Goal: Information Seeking & Learning: Learn about a topic

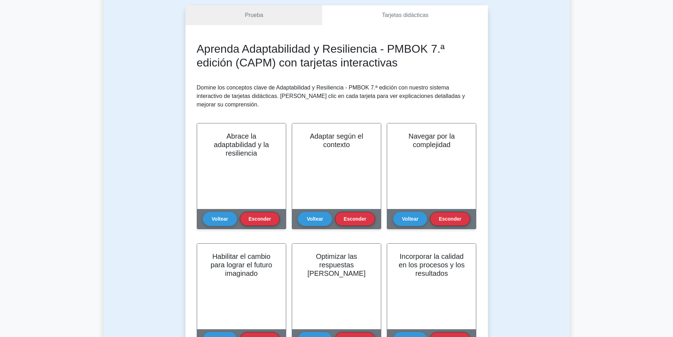
scroll to position [71, 0]
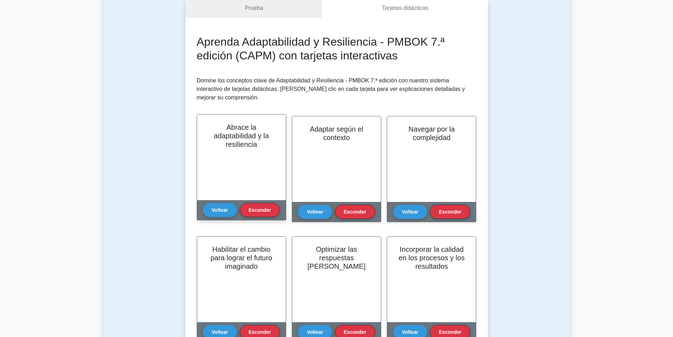
click at [233, 136] on font "Abrace la adaptabilidad y la resiliencia" at bounding box center [241, 135] width 55 height 25
click at [221, 207] on font "Voltear" at bounding box center [220, 210] width 16 height 6
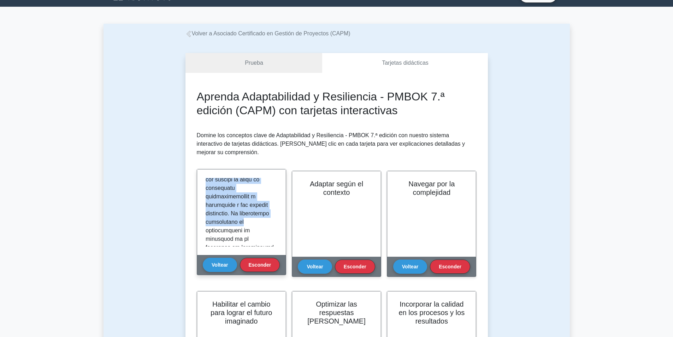
scroll to position [283, 0]
drag, startPoint x: 230, startPoint y: 177, endPoint x: 233, endPoint y: 197, distance: 19.9
click at [233, 197] on font at bounding box center [240, 335] width 69 height 879
copy font "La adaptabilidad se refiere a la capacidad de las personas, equipos y organizac…"
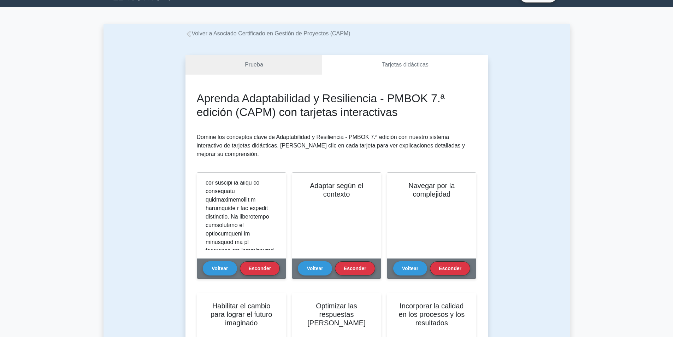
click at [557, 185] on div "Prueba Tarjetas didácticas Aprenda Adaptabilidad y Resiliencia - PMBOK 7.ª edic…" at bounding box center [336, 299] width 466 height 523
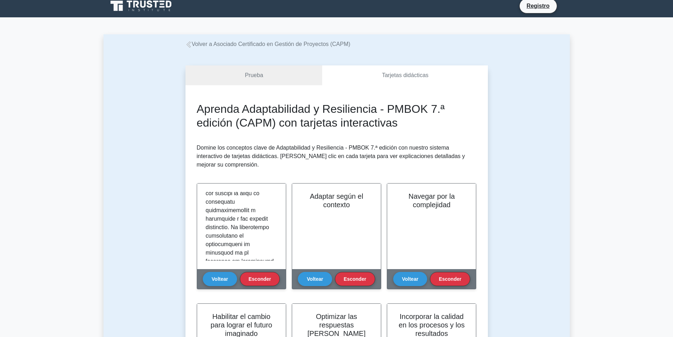
scroll to position [0, 0]
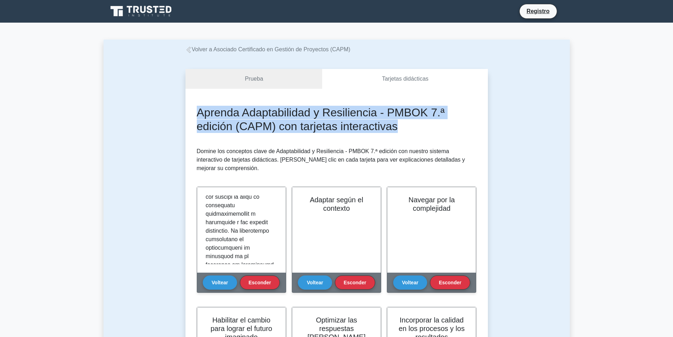
drag, startPoint x: 197, startPoint y: 112, endPoint x: 433, endPoint y: 129, distance: 236.2
click at [433, 129] on h2 "Aprenda Adaptabilidad y Resiliencia - PMBOK 7.ª edición (CAPM) con tarjetas int…" at bounding box center [337, 119] width 280 height 27
copy font "Aprenda Adaptabilidad y Resiliencia - PMBOK 7.ª edición (CAPM) con tarjetas int…"
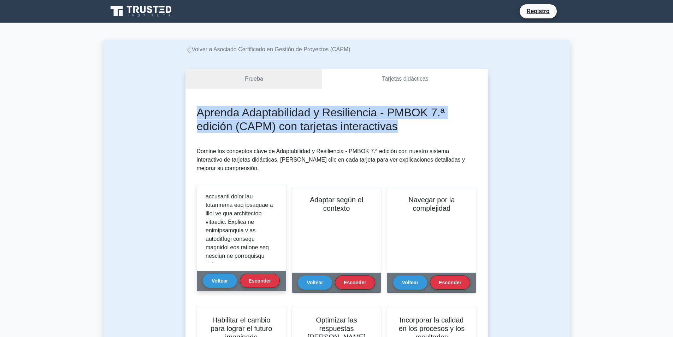
scroll to position [494, 0]
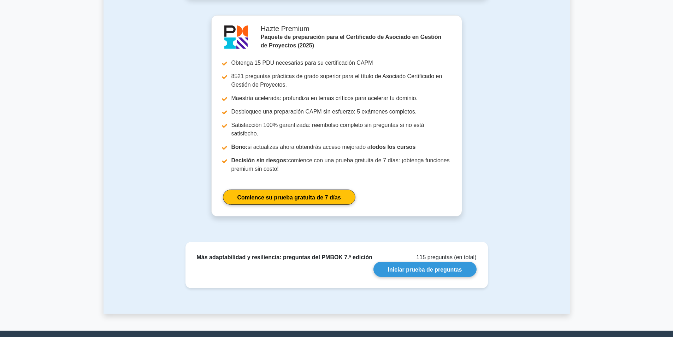
scroll to position [616, 0]
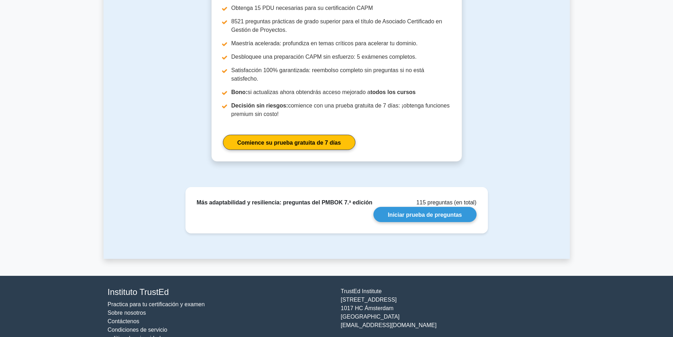
drag, startPoint x: 337, startPoint y: 274, endPoint x: 391, endPoint y: 273, distance: 54.0
click at [391, 287] on div "[GEOGRAPHIC_DATA][STREET_ADDRESS] [EMAIL_ADDRESS][DOMAIN_NAME]" at bounding box center [453, 314] width 233 height 55
copy font "TrustEd Institute"
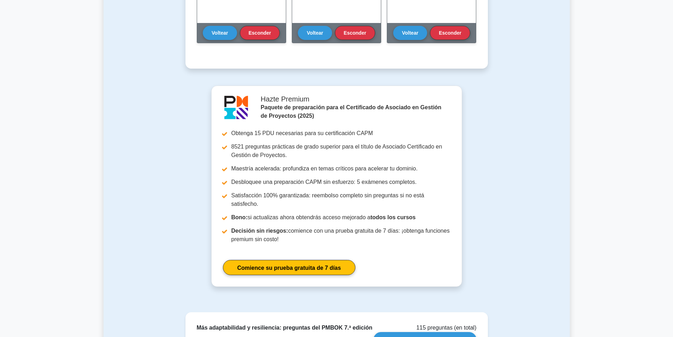
scroll to position [353, 0]
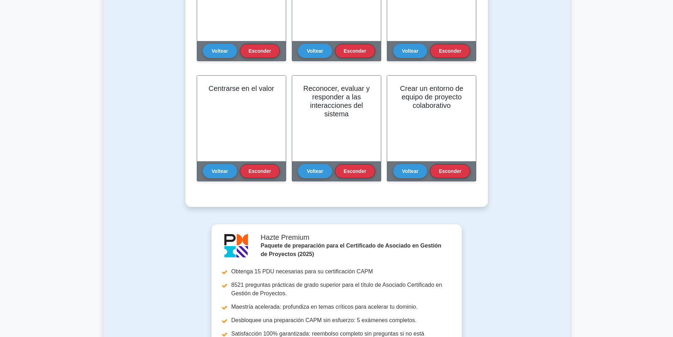
click at [568, 219] on div "Volver a Asociado Certificado en Gestión de Proyectos (CAPM) [GEOGRAPHIC_DATA] …" at bounding box center [336, 103] width 466 height 835
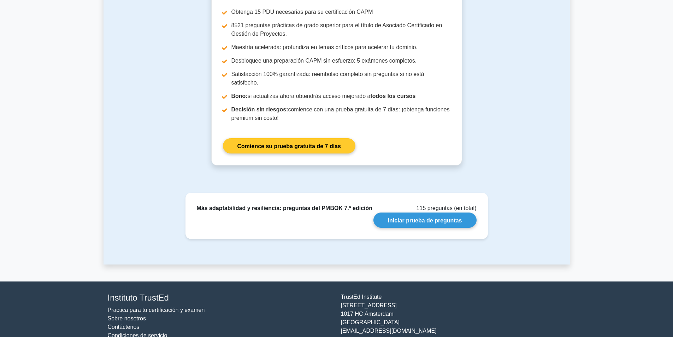
scroll to position [616, 0]
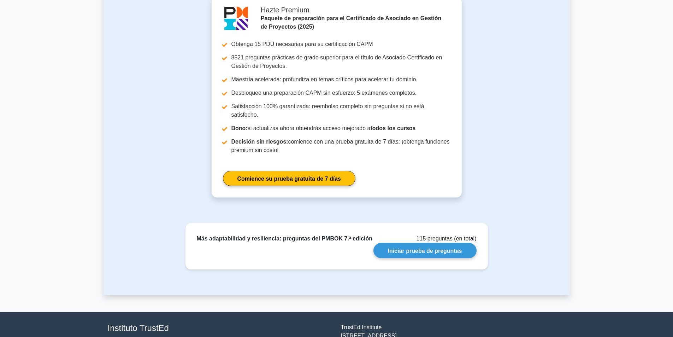
scroll to position [546, 0]
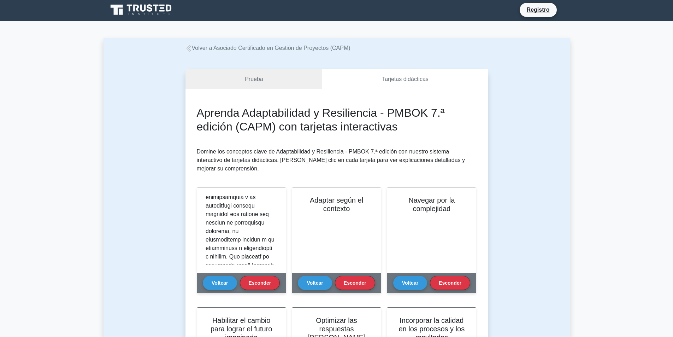
scroll to position [0, 0]
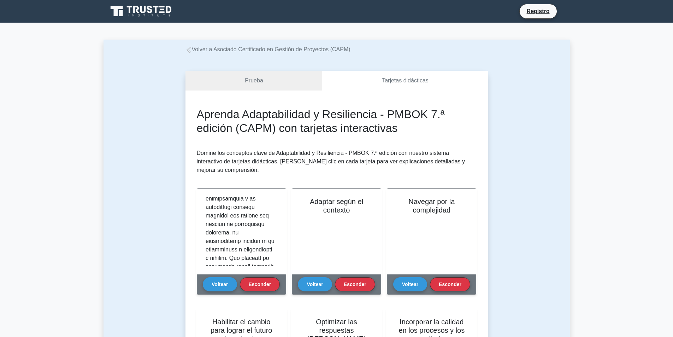
click at [260, 48] on font "Volver a Asociado Certificado en Gestión de Proyectos (CAPM)" at bounding box center [271, 49] width 159 height 6
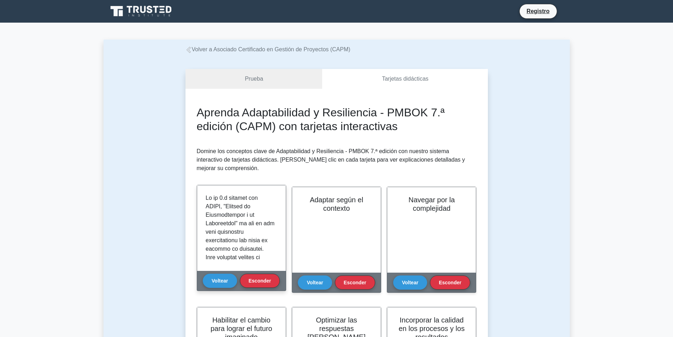
click at [225, 275] on button "Voltear" at bounding box center [220, 280] width 34 height 14
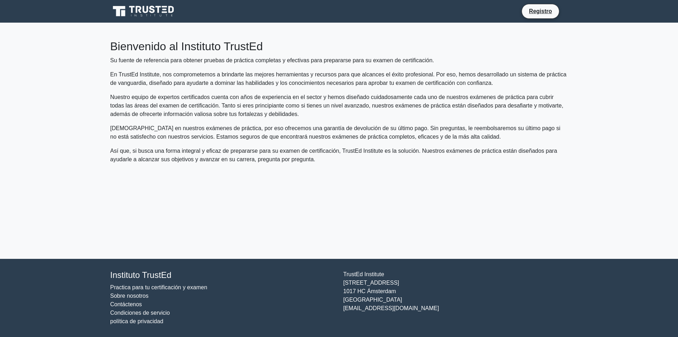
click at [521, 229] on div "Bienvenido al Instituto TrustEd Su fuente de referencia para obtener pruebas de…" at bounding box center [339, 141] width 466 height 236
